Goal: Book appointment/travel/reservation

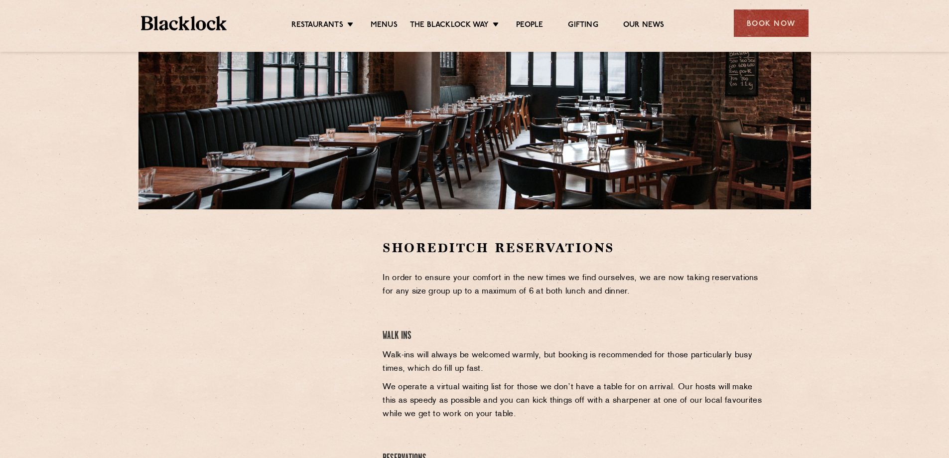
scroll to position [249, 0]
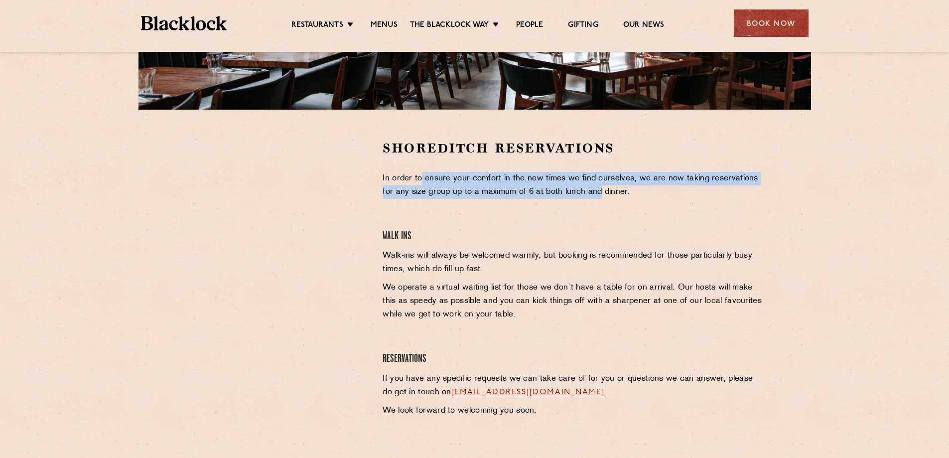
click at [599, 200] on div "Shoreditch Reservations In order to ensure your comfort in the new times we fin…" at bounding box center [573, 281] width 397 height 283
drag, startPoint x: 606, startPoint y: 197, endPoint x: 456, endPoint y: 177, distance: 150.9
click at [456, 177] on p "In order to ensure your comfort in the new times we find ourselves, we are now …" at bounding box center [574, 185] width 382 height 27
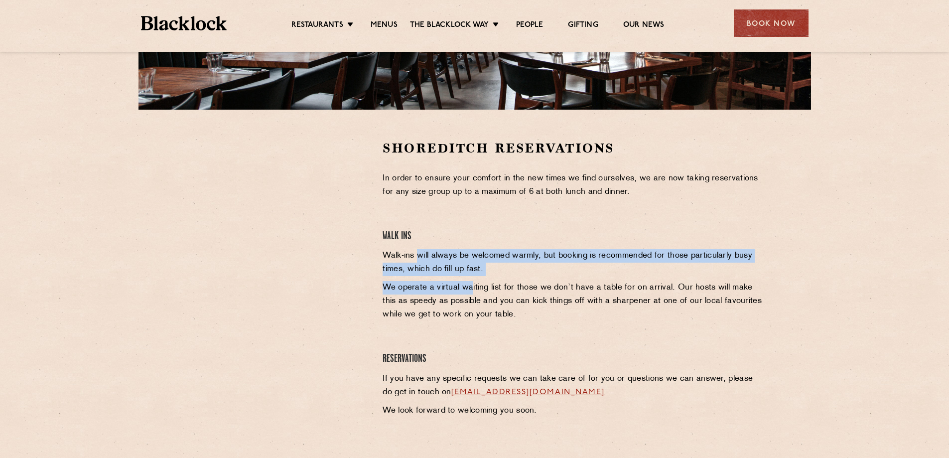
drag, startPoint x: 451, startPoint y: 273, endPoint x: 469, endPoint y: 283, distance: 20.5
click at [469, 283] on div "Shoreditch Reservations In order to ensure your comfort in the new times we fin…" at bounding box center [573, 281] width 397 height 283
click at [469, 283] on p "We operate a virtual waiting list for those we don’t have a table for on arriva…" at bounding box center [574, 301] width 382 height 40
drag, startPoint x: 407, startPoint y: 253, endPoint x: 475, endPoint y: 274, distance: 72.0
click at [475, 274] on p "Walk-ins will always be welcomed warmly, but booking is recommended for those p…" at bounding box center [574, 262] width 382 height 27
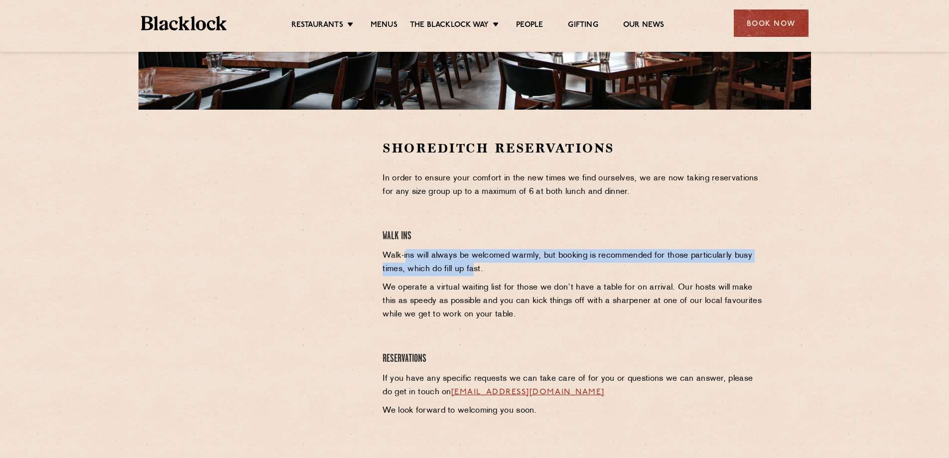
click at [475, 274] on p "Walk-ins will always be welcomed warmly, but booking is recommended for those p…" at bounding box center [574, 262] width 382 height 27
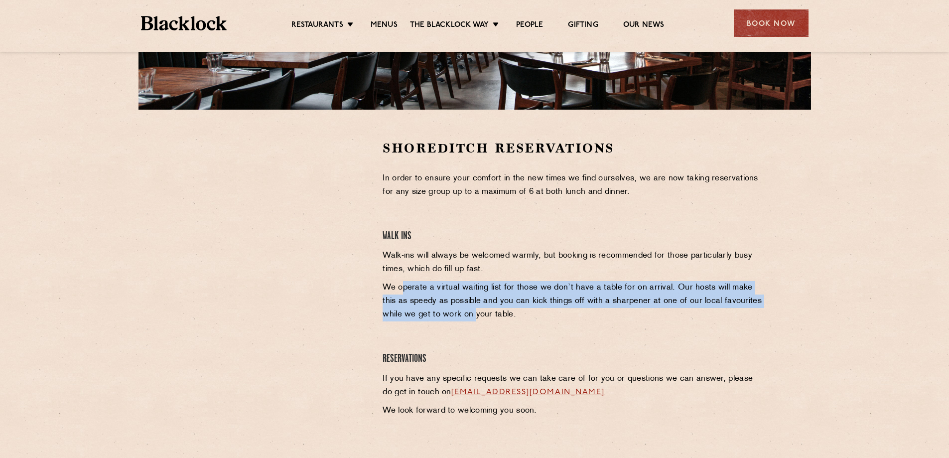
drag, startPoint x: 401, startPoint y: 282, endPoint x: 455, endPoint y: 311, distance: 61.1
click at [455, 311] on p "We operate a virtual waiting list for those we don’t have a table for on arriva…" at bounding box center [574, 301] width 382 height 40
drag, startPoint x: 457, startPoint y: 318, endPoint x: 400, endPoint y: 285, distance: 66.1
click at [400, 285] on p "We operate a virtual waiting list for those we don’t have a table for on arriva…" at bounding box center [574, 301] width 382 height 40
